Goal: Task Accomplishment & Management: Use online tool/utility

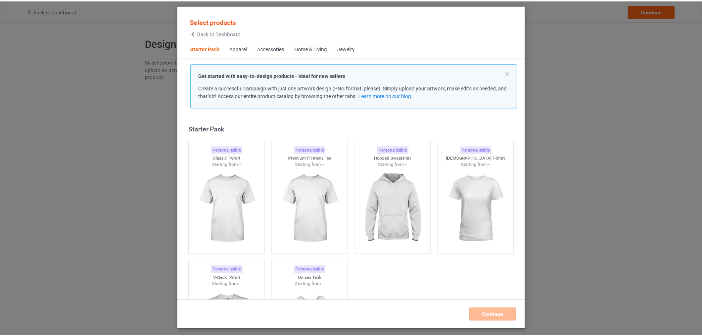
scroll to position [9, 0]
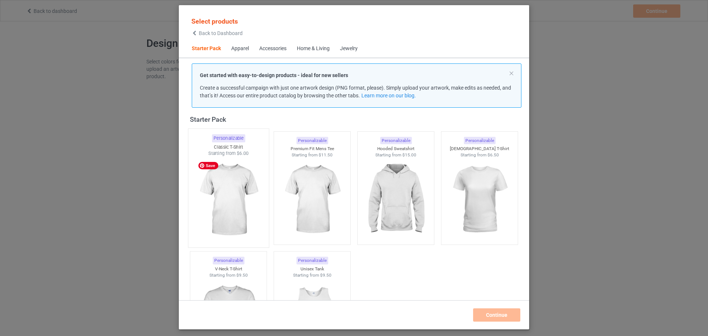
click at [232, 167] on img at bounding box center [227, 200] width 69 height 87
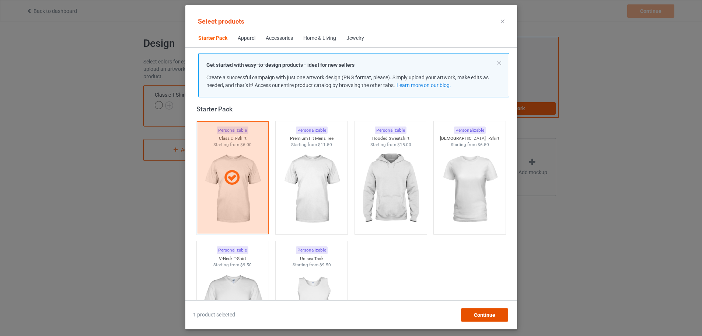
click at [493, 317] on span "Continue" at bounding box center [484, 315] width 21 height 6
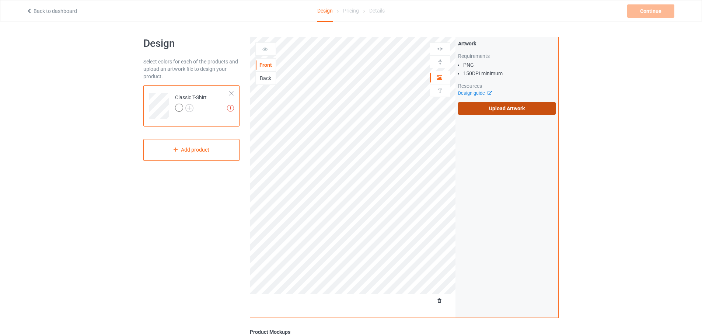
click at [508, 109] on label "Upload Artwork" at bounding box center [507, 108] width 98 height 13
click at [0, 0] on input "Upload Artwork" at bounding box center [0, 0] width 0 height 0
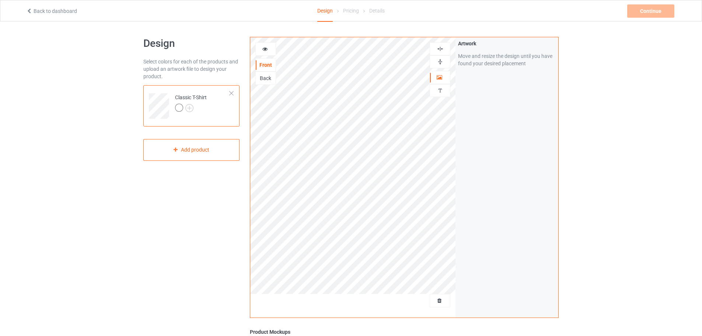
click at [612, 158] on div "Design Select colors for each of the products and upload an artwork file to des…" at bounding box center [351, 249] width 702 height 456
click at [192, 105] on img at bounding box center [189, 108] width 8 height 8
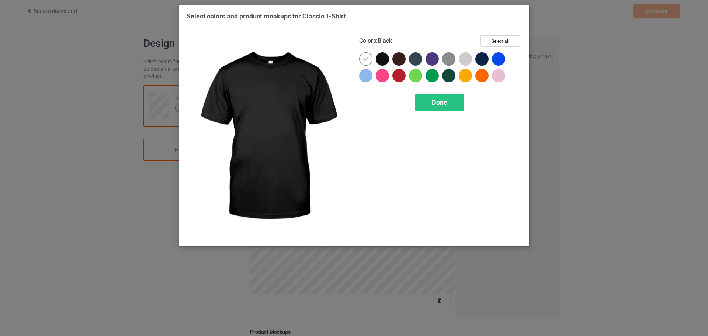
click at [381, 57] on div at bounding box center [382, 58] width 13 height 13
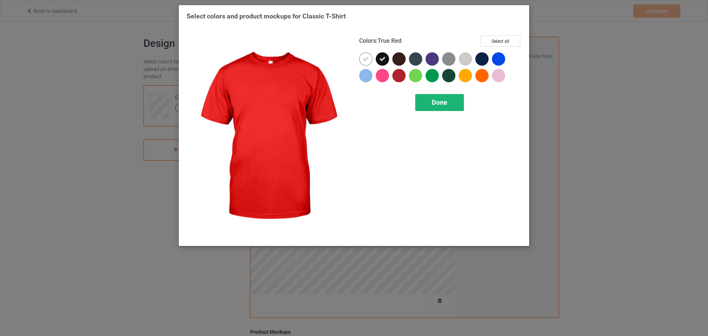
click at [455, 102] on div "Done" at bounding box center [439, 102] width 49 height 17
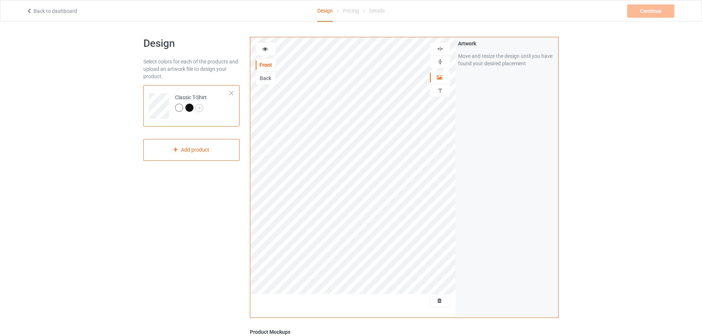
click at [659, 11] on div "Continue Can't create campaign." at bounding box center [651, 10] width 49 height 13
click at [350, 11] on div "Pricing" at bounding box center [351, 10] width 16 height 21
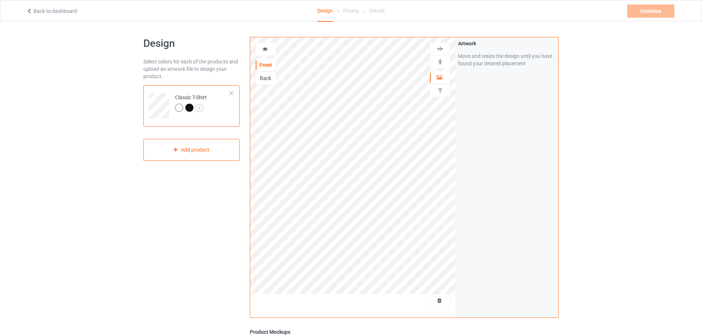
click at [371, 11] on div "Details" at bounding box center [376, 10] width 15 height 21
click at [71, 10] on link "Back to dashboard" at bounding box center [51, 11] width 51 height 6
